Goal: Transaction & Acquisition: Download file/media

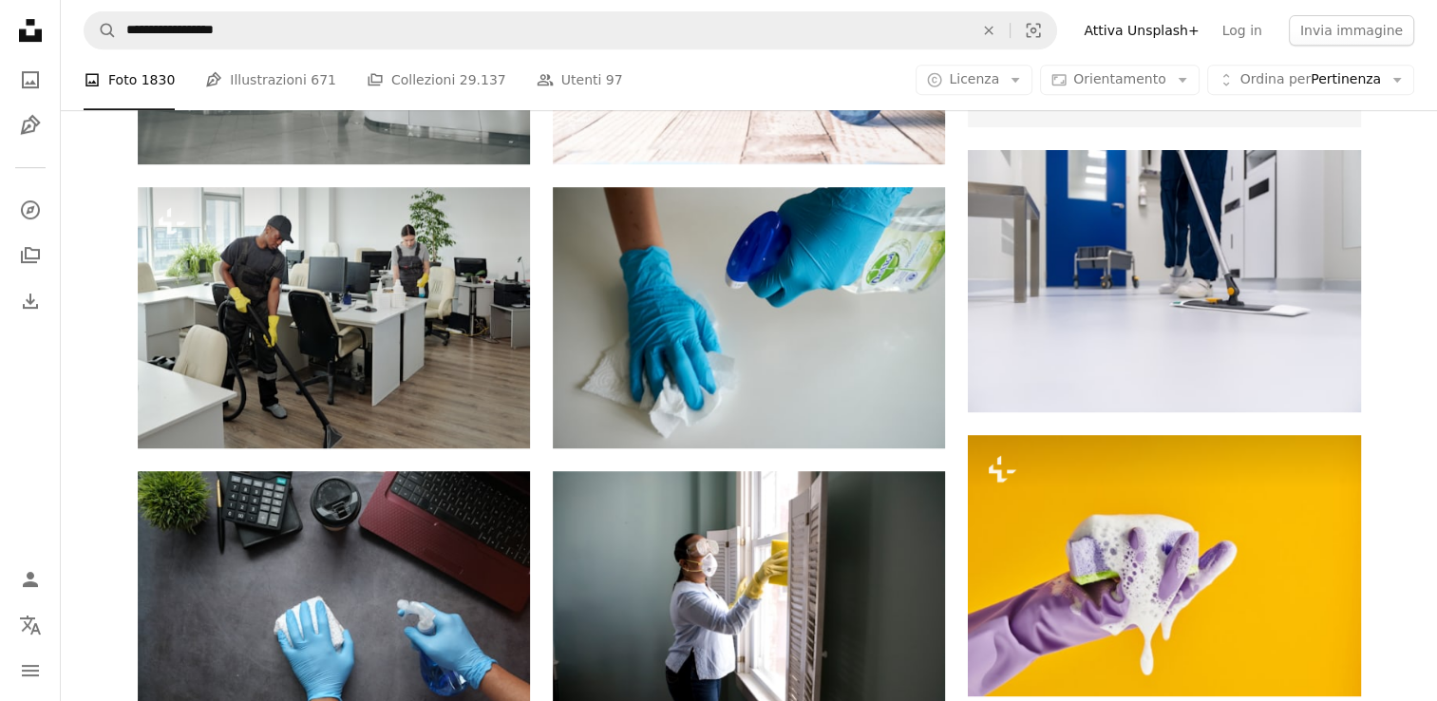
scroll to position [911, 0]
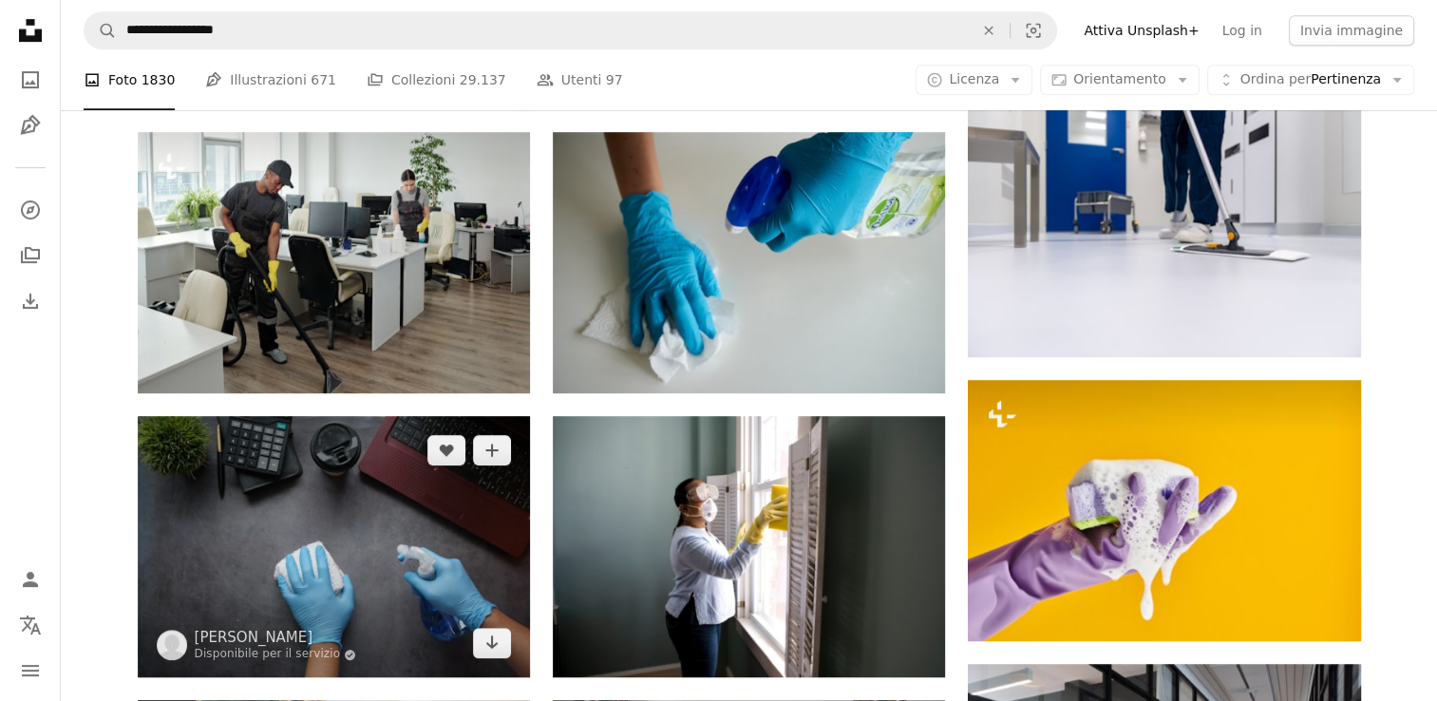
click at [349, 561] on img at bounding box center [334, 546] width 392 height 261
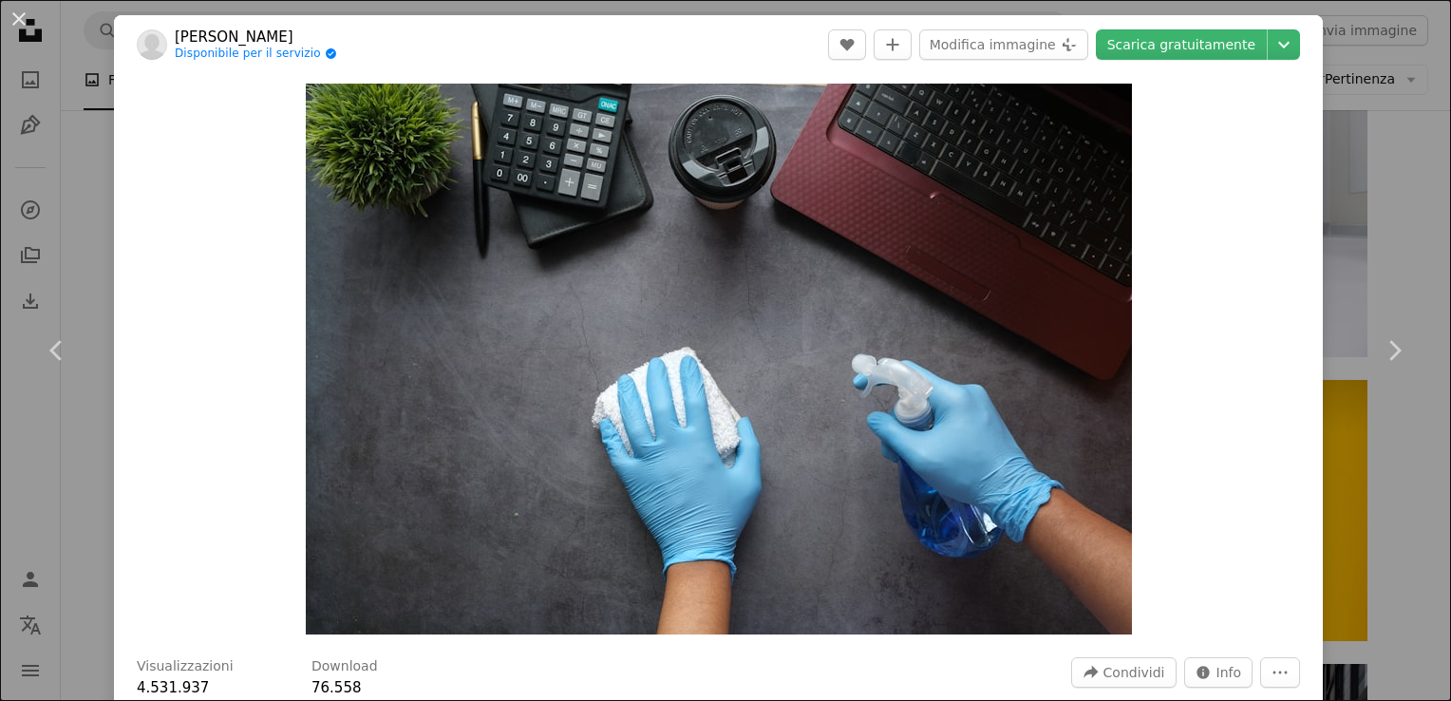
click at [46, 458] on div "An X shape Chevron left Chevron right Towfiqu barbhuiya Disponibile per il serv…" at bounding box center [725, 350] width 1451 height 701
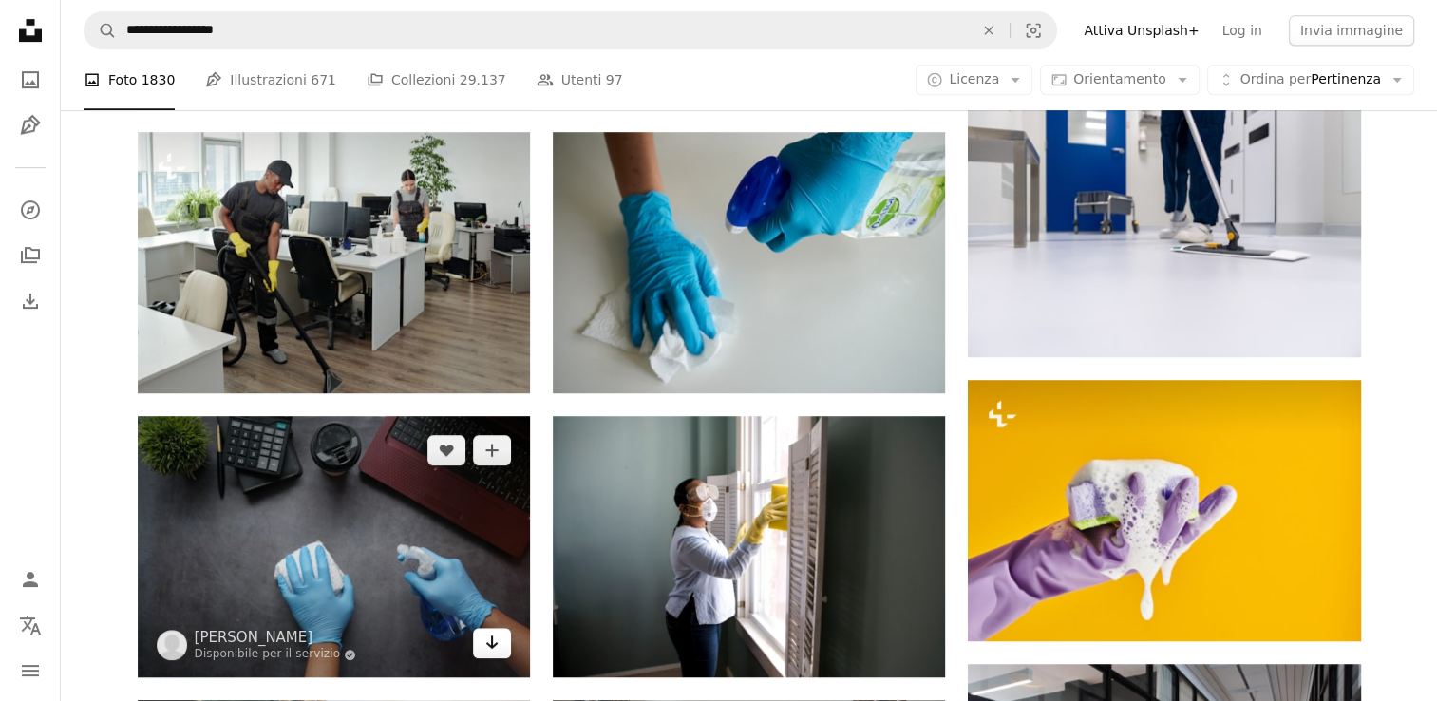
click at [497, 652] on icon "Arrow pointing down" at bounding box center [491, 641] width 15 height 23
